Goal: Task Accomplishment & Management: Use online tool/utility

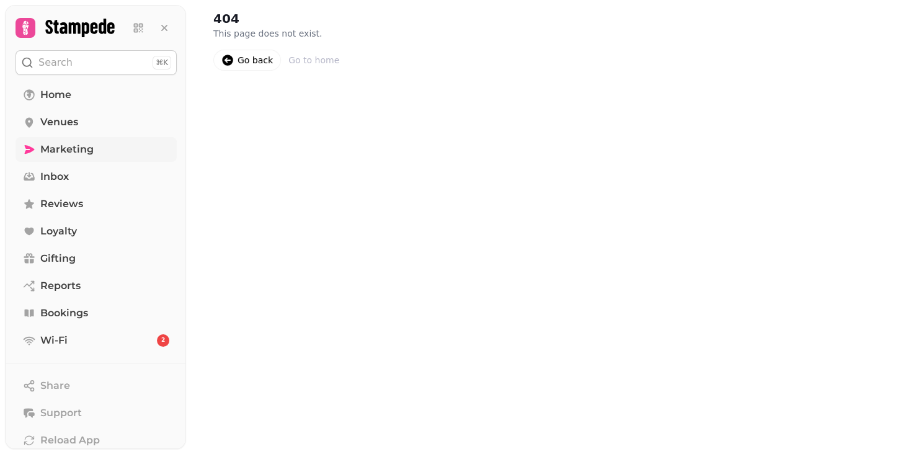
click at [98, 149] on link "Marketing" at bounding box center [96, 149] width 161 height 25
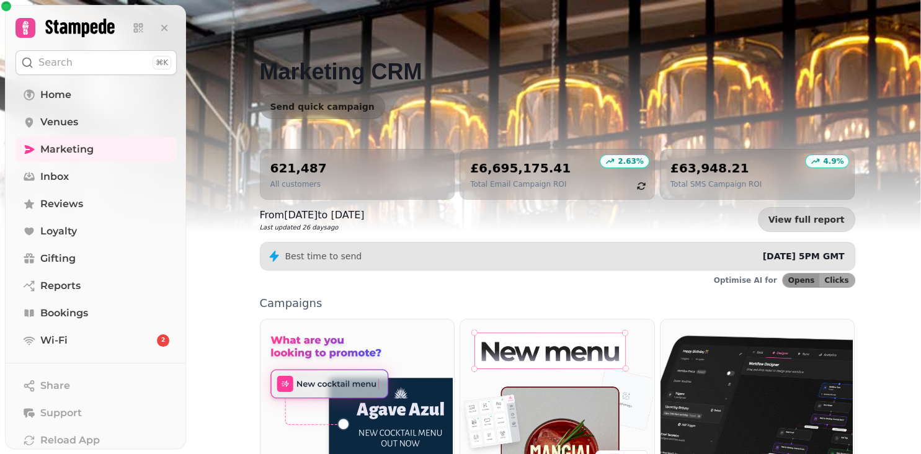
scroll to position [319, 0]
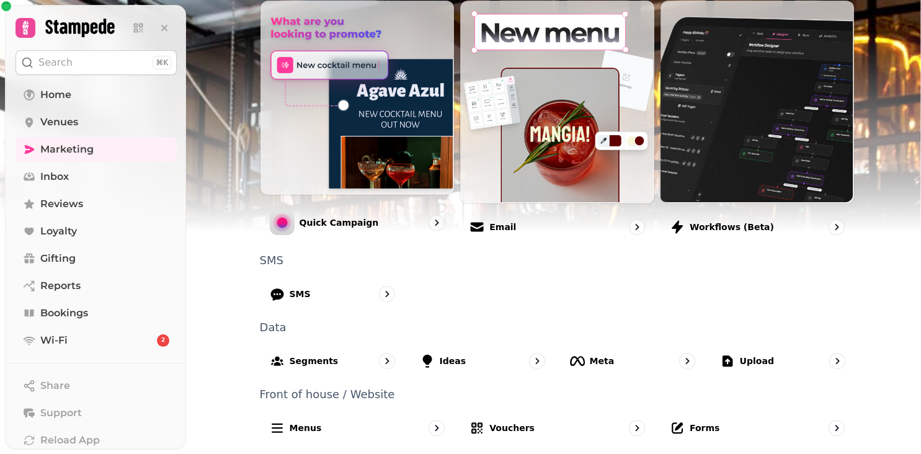
click at [890, 354] on div "Marketing CRM Send quick campaign 621,487 All customers 2.63 % £6,695,175.41 To…" at bounding box center [553, 227] width 735 height 454
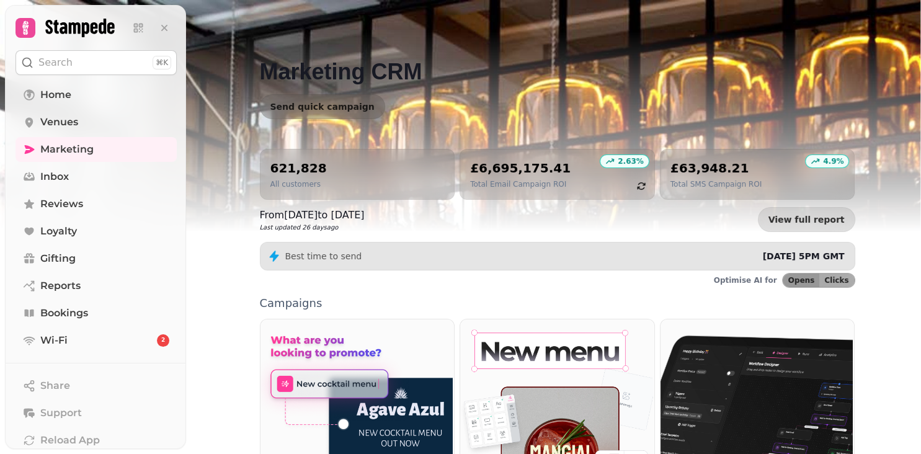
scroll to position [319, 0]
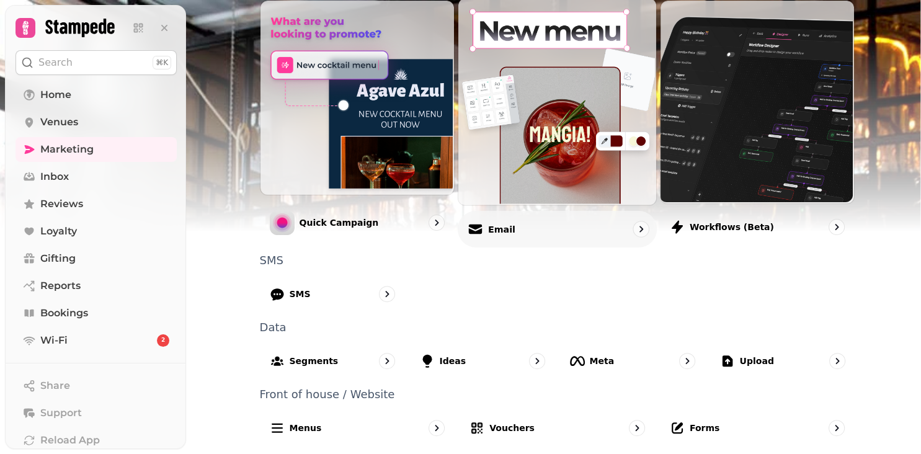
click at [501, 223] on p "Email" at bounding box center [501, 229] width 27 height 12
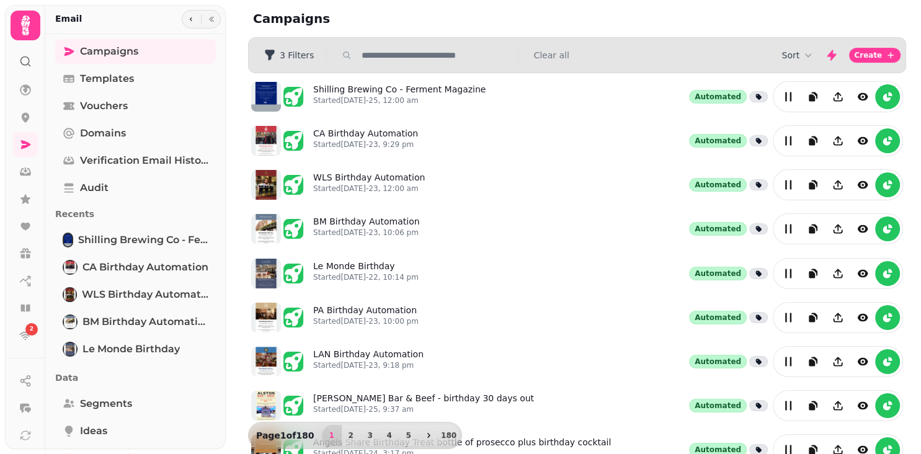
scroll to position [303, 0]
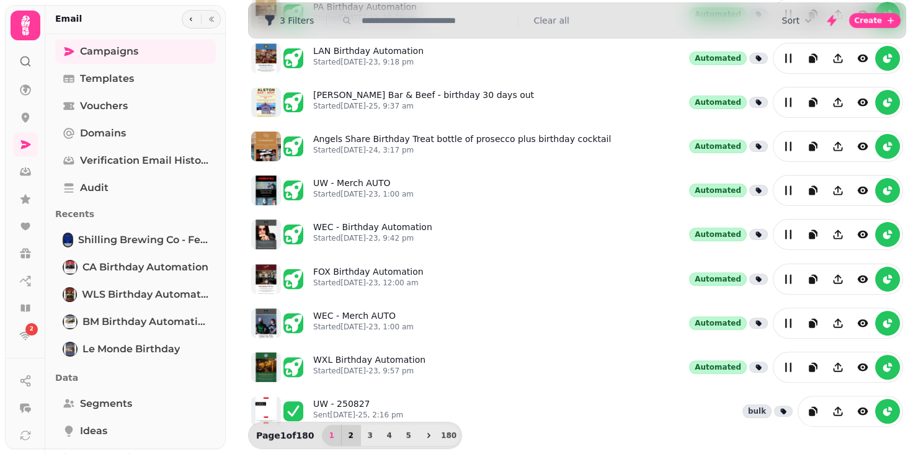
click at [346, 438] on span "2" at bounding box center [351, 435] width 10 height 7
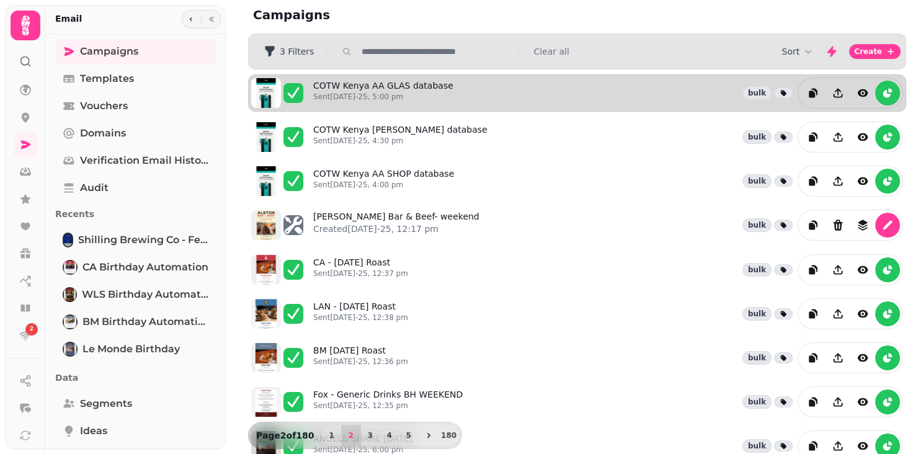
scroll to position [0, 0]
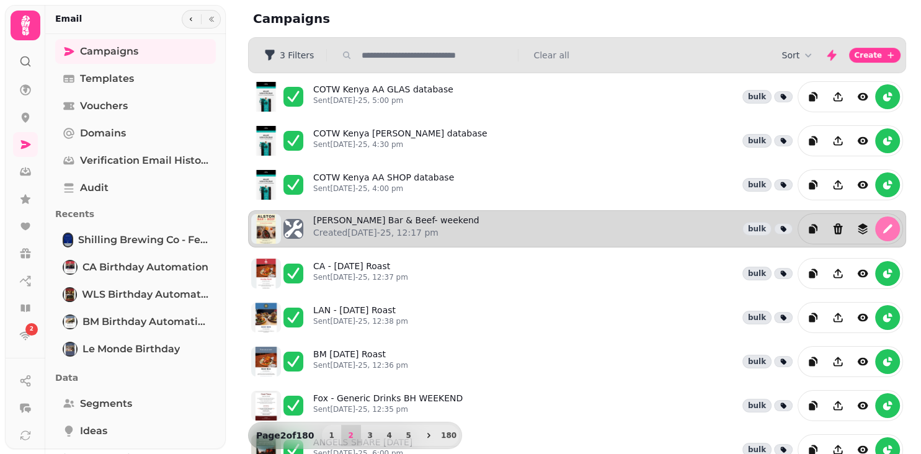
click at [887, 228] on icon "edit" at bounding box center [888, 229] width 9 height 9
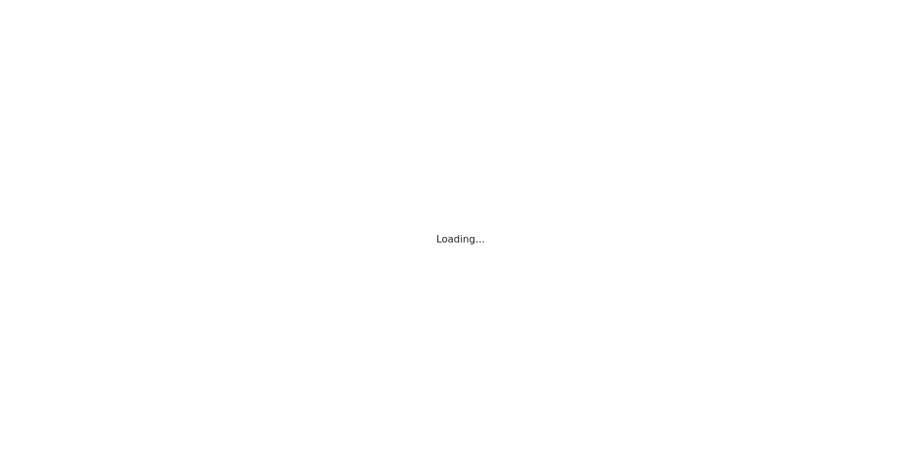
select select "**********"
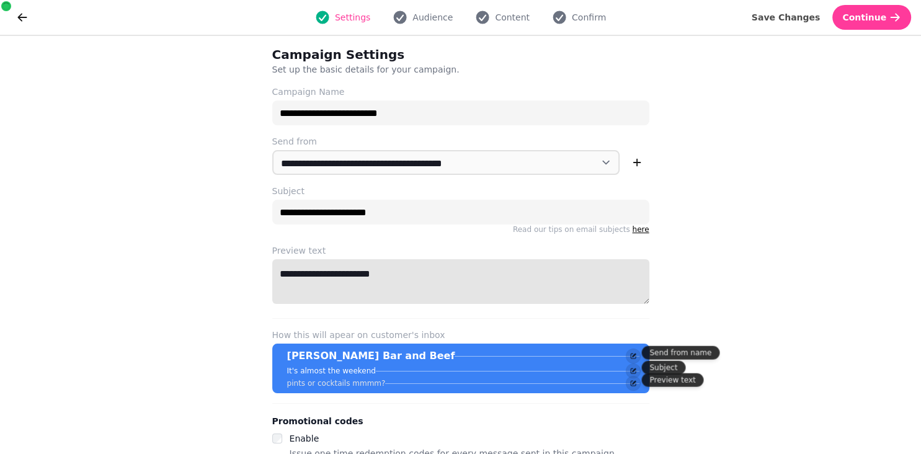
drag, startPoint x: 450, startPoint y: 283, endPoint x: 414, endPoint y: 218, distance: 73.9
click at [414, 259] on textarea "**********" at bounding box center [460, 281] width 377 height 45
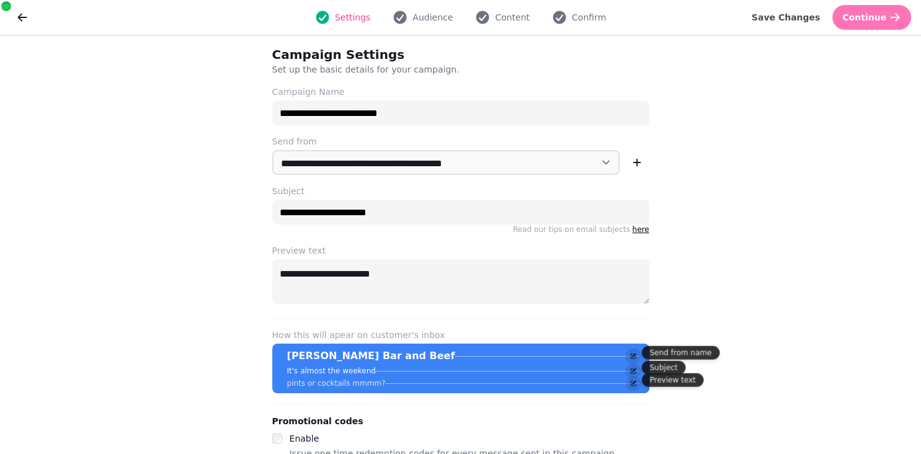
click at [874, 15] on span "Continue" at bounding box center [865, 17] width 44 height 9
select select "**********"
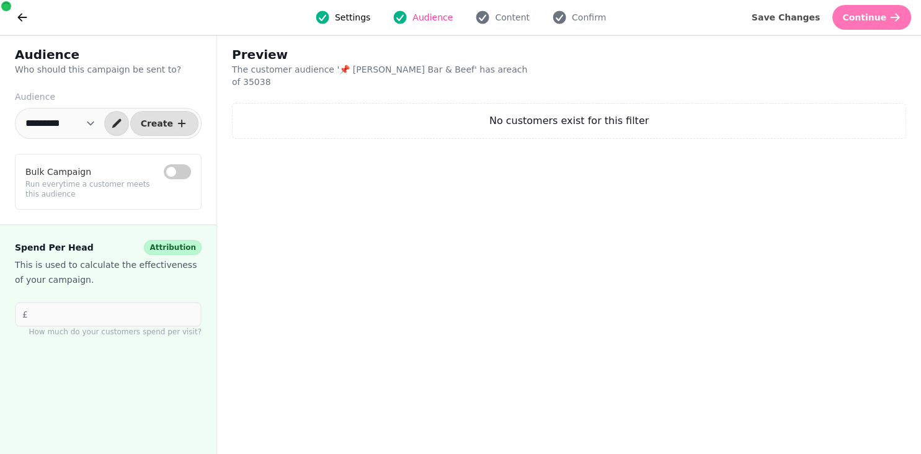
click at [872, 17] on span "Continue" at bounding box center [865, 17] width 44 height 9
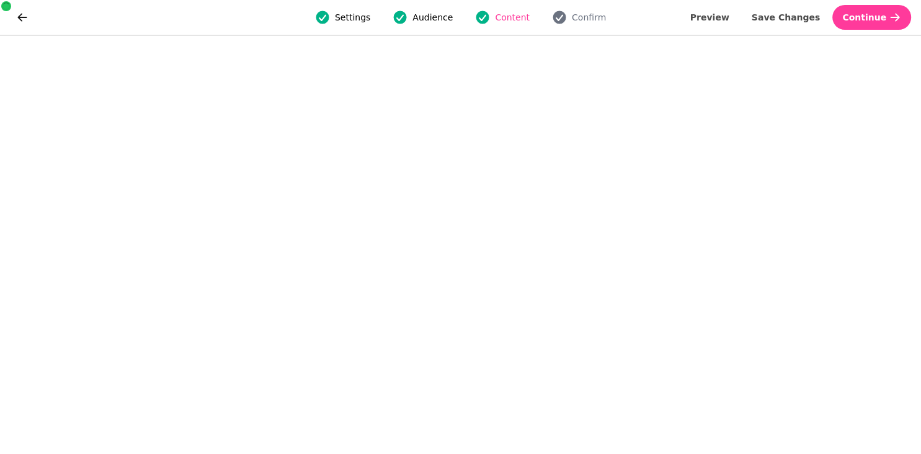
drag, startPoint x: 872, startPoint y: 17, endPoint x: 856, endPoint y: 195, distance: 178.2
click at [856, 195] on div "Settings Audience Content Confirm Preview Save Changes Continue" at bounding box center [460, 227] width 921 height 454
click at [790, 17] on span "Save Changes" at bounding box center [786, 17] width 69 height 9
click at [22, 23] on icon "go back" at bounding box center [22, 17] width 12 height 12
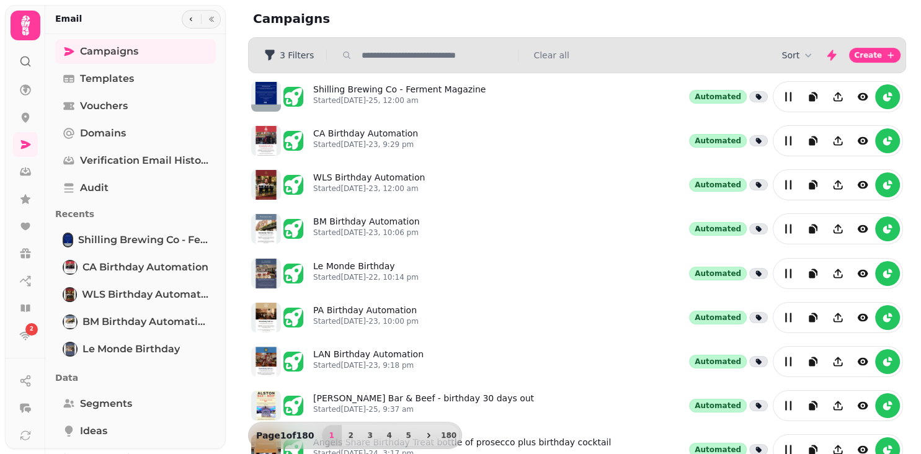
scroll to position [303, 0]
